Goal: Task Accomplishment & Management: Manage account settings

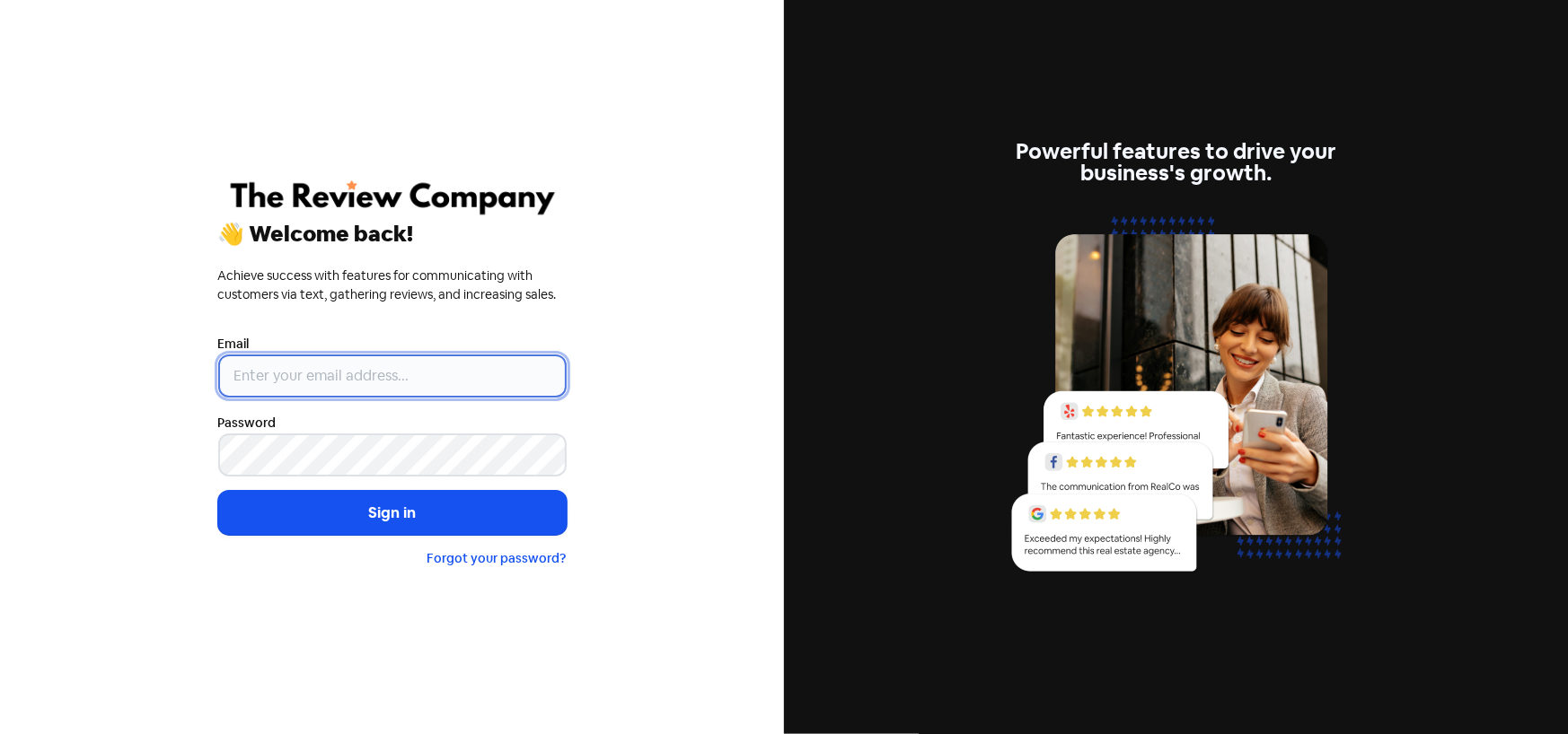
type input "[PERSON_NAME][EMAIL_ADDRESS][PERSON_NAME][DOMAIN_NAME]"
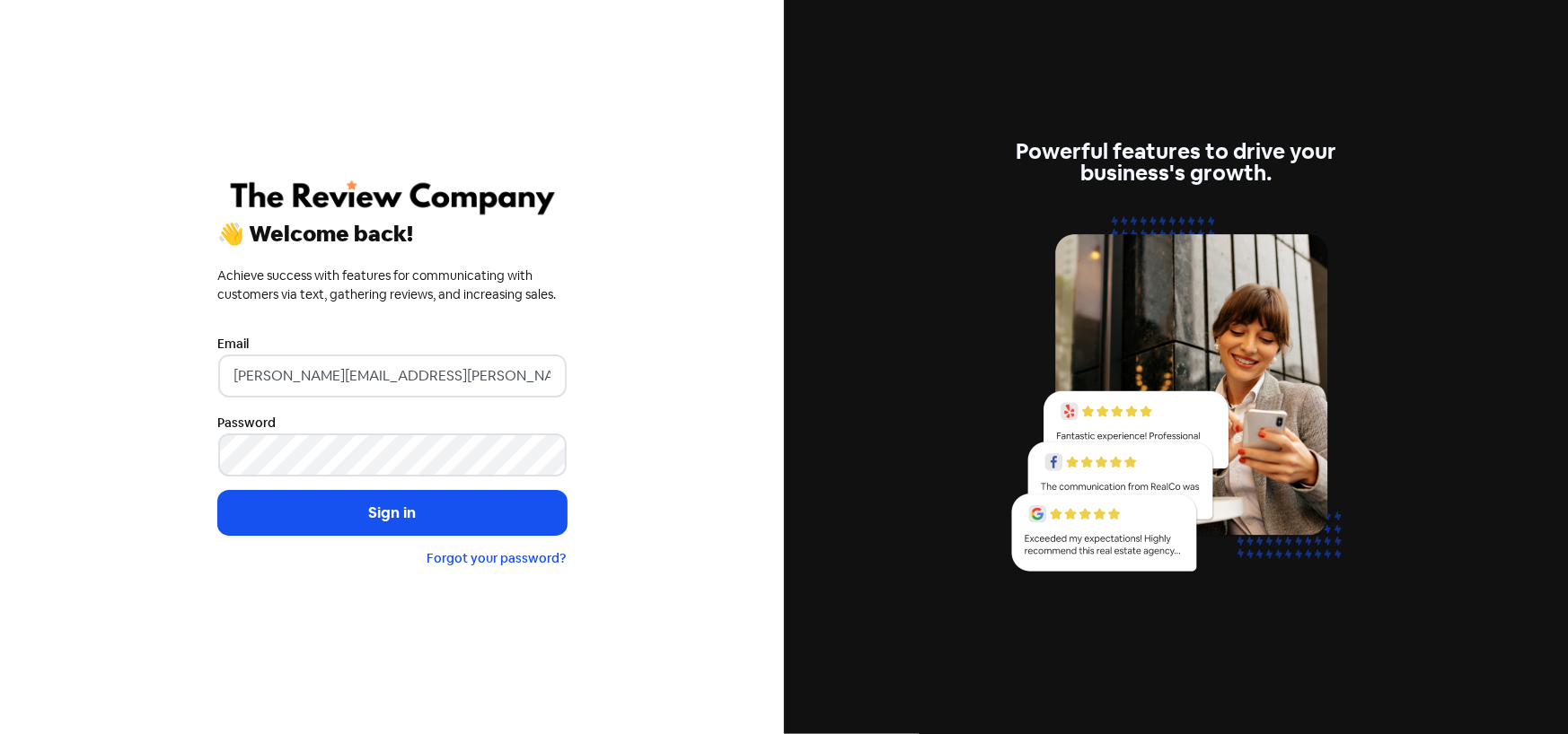
click at [361, 546] on form "Email [PERSON_NAME][EMAIL_ADDRESS][PERSON_NAME][DOMAIN_NAME] Password Sign in F…" at bounding box center [392, 451] width 348 height 235
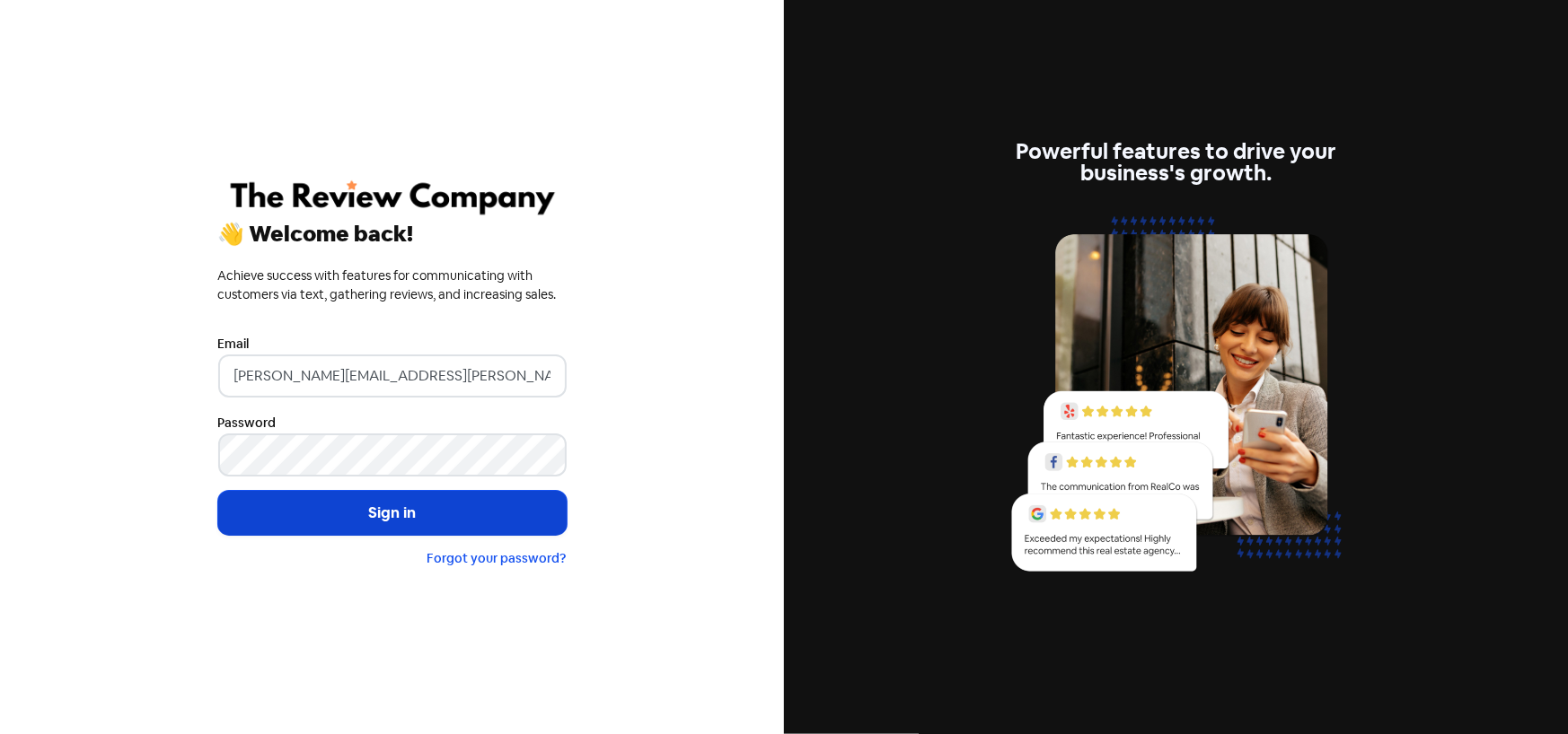
click at [370, 519] on button "Sign in" at bounding box center [392, 513] width 348 height 45
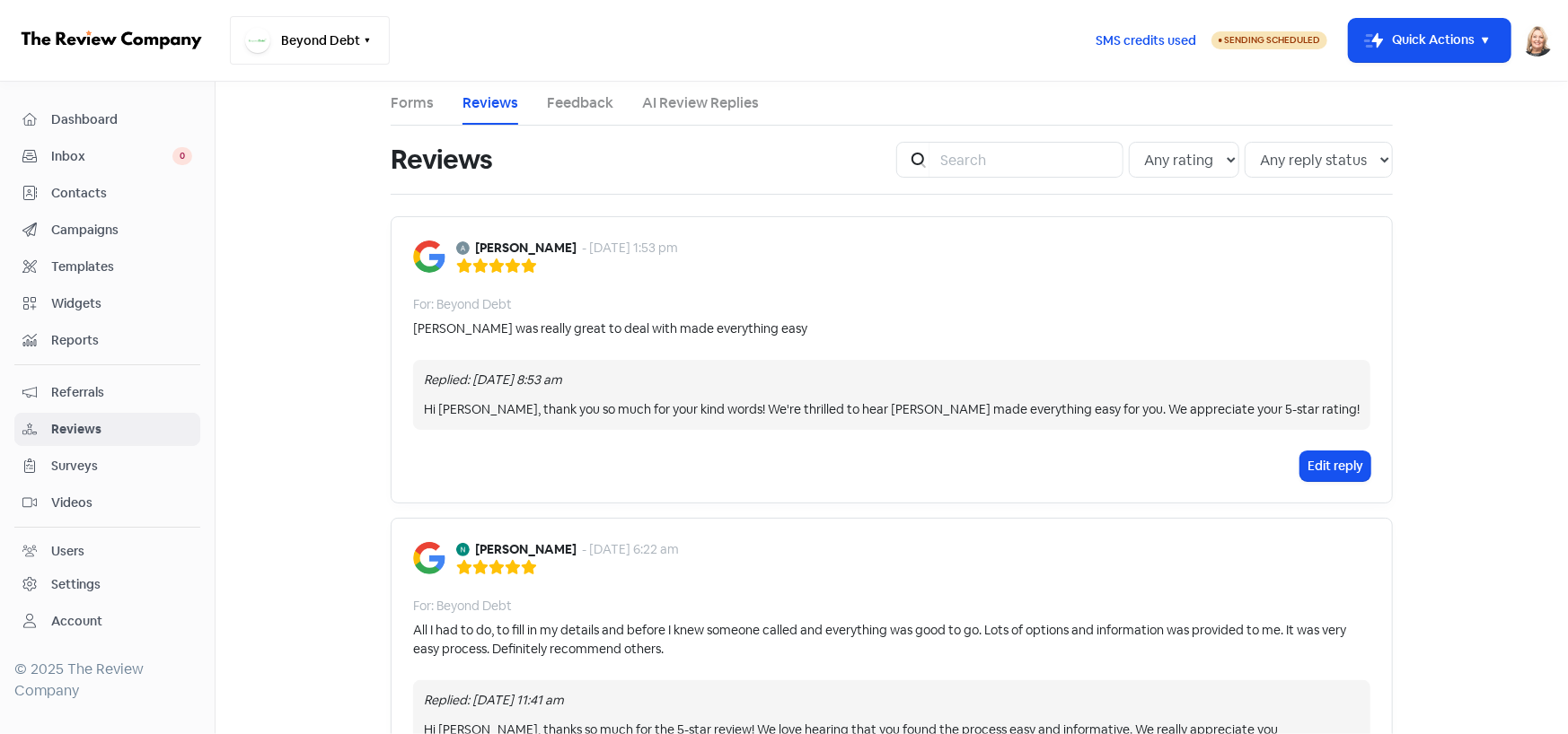
click at [337, 37] on button "Beyond Debt" at bounding box center [310, 40] width 160 height 48
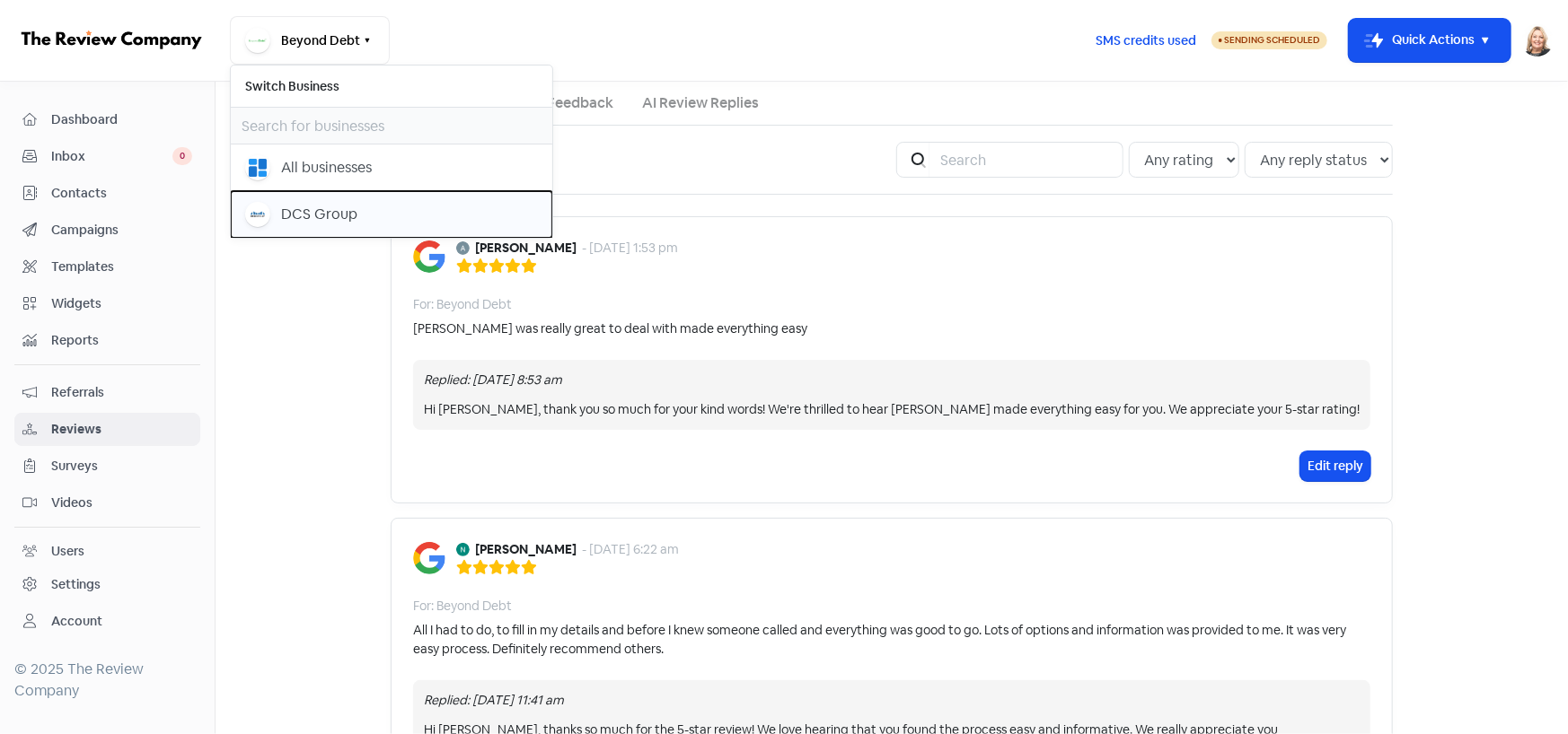
click at [298, 207] on div "DCS Group" at bounding box center [319, 214] width 76 height 22
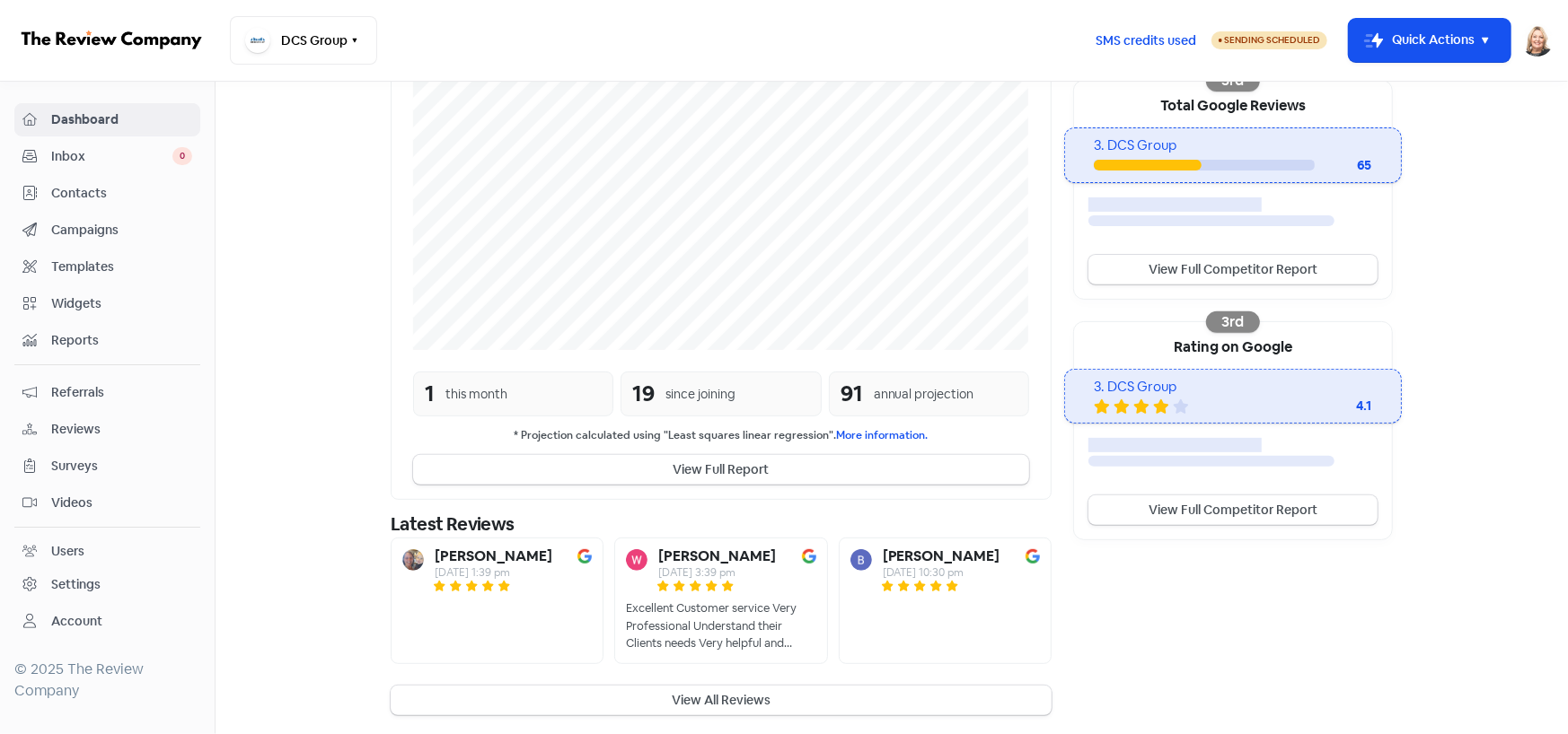
scroll to position [368, 0]
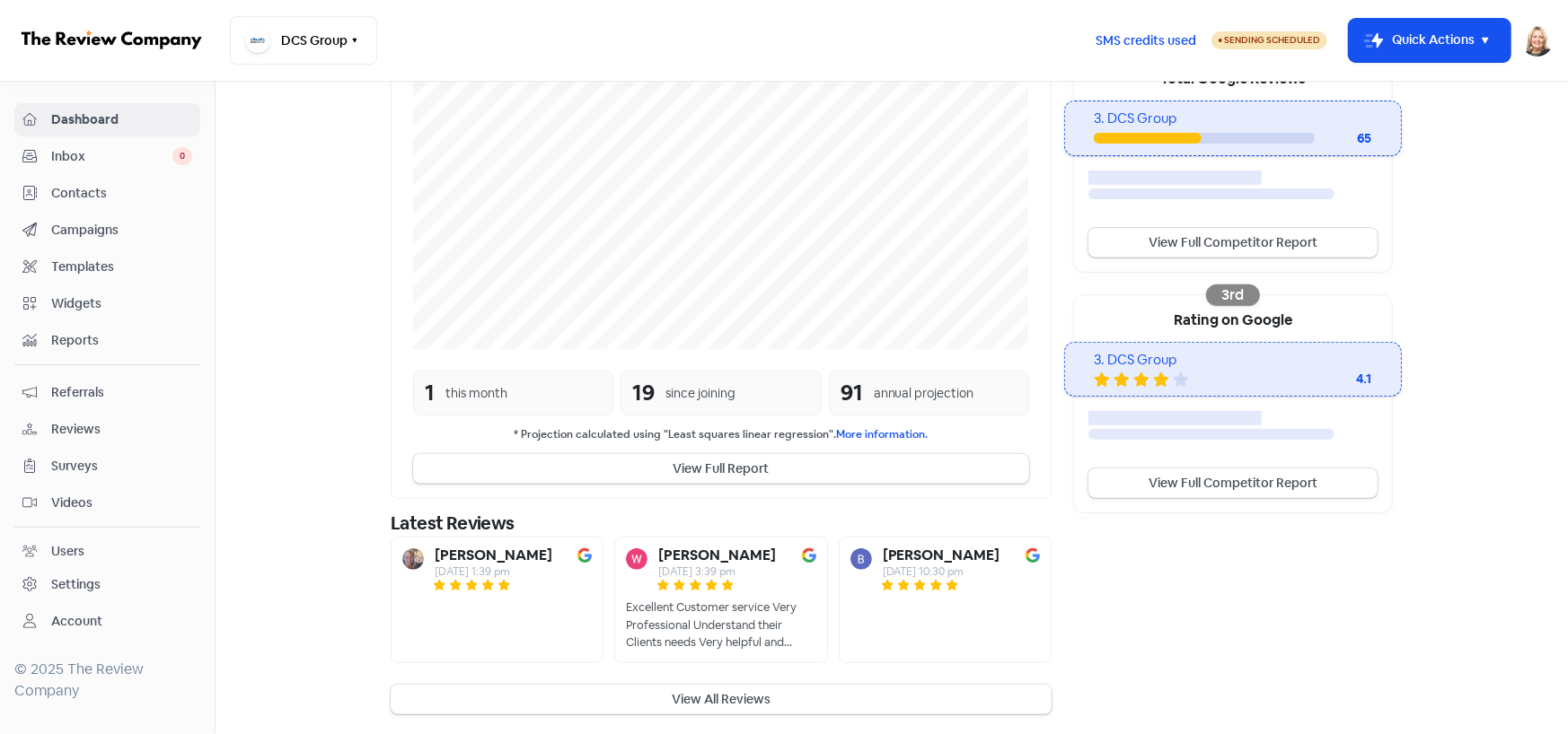
click at [335, 218] on section "New Streamline your review responses with our automated AI reply assistant . Vi…" at bounding box center [891, 225] width 1352 height 1023
